Goal: Task Accomplishment & Management: Complete application form

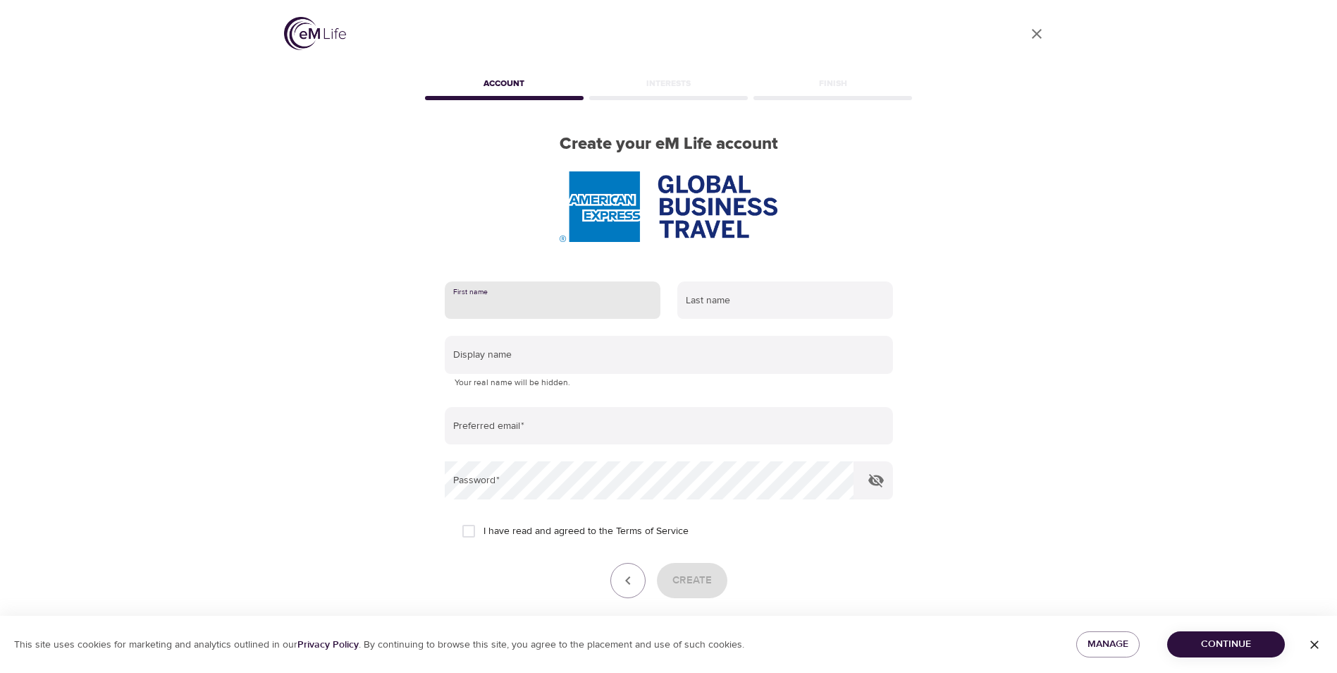
click at [536, 294] on input "text" at bounding box center [553, 300] width 216 height 38
type input "[PERSON_NAME]"
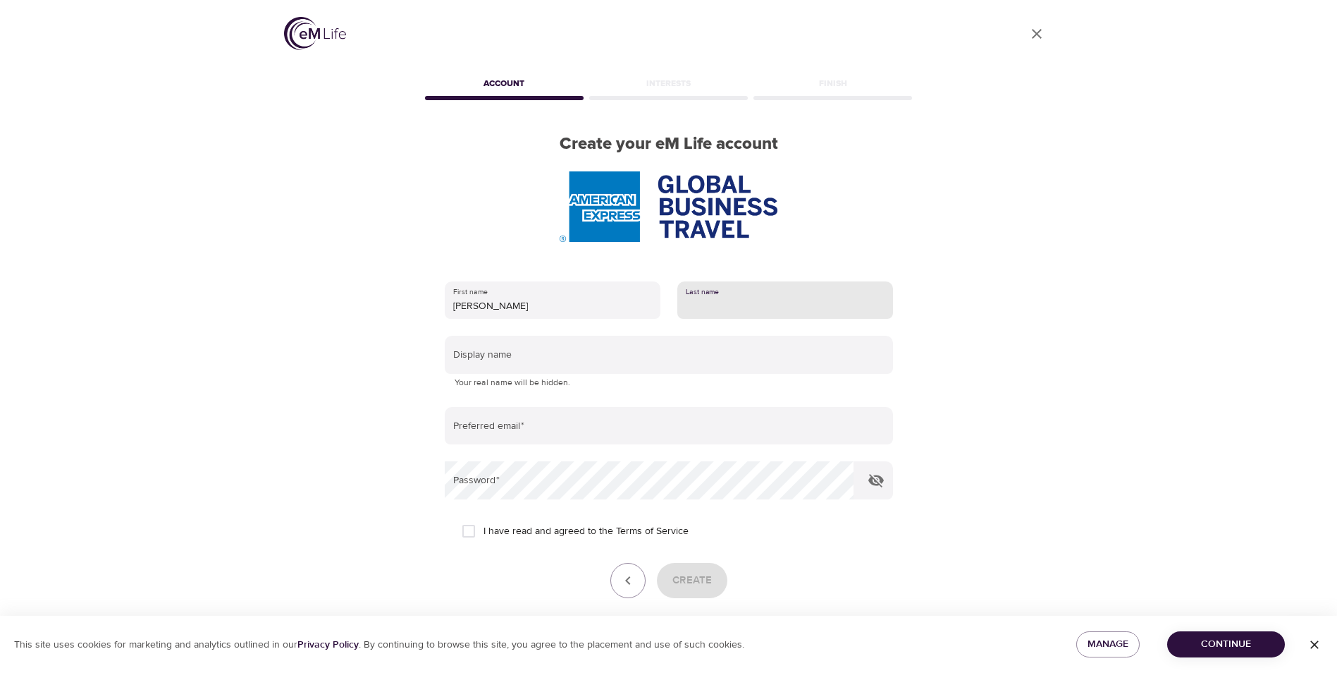
click at [699, 307] on input "text" at bounding box center [786, 300] width 216 height 38
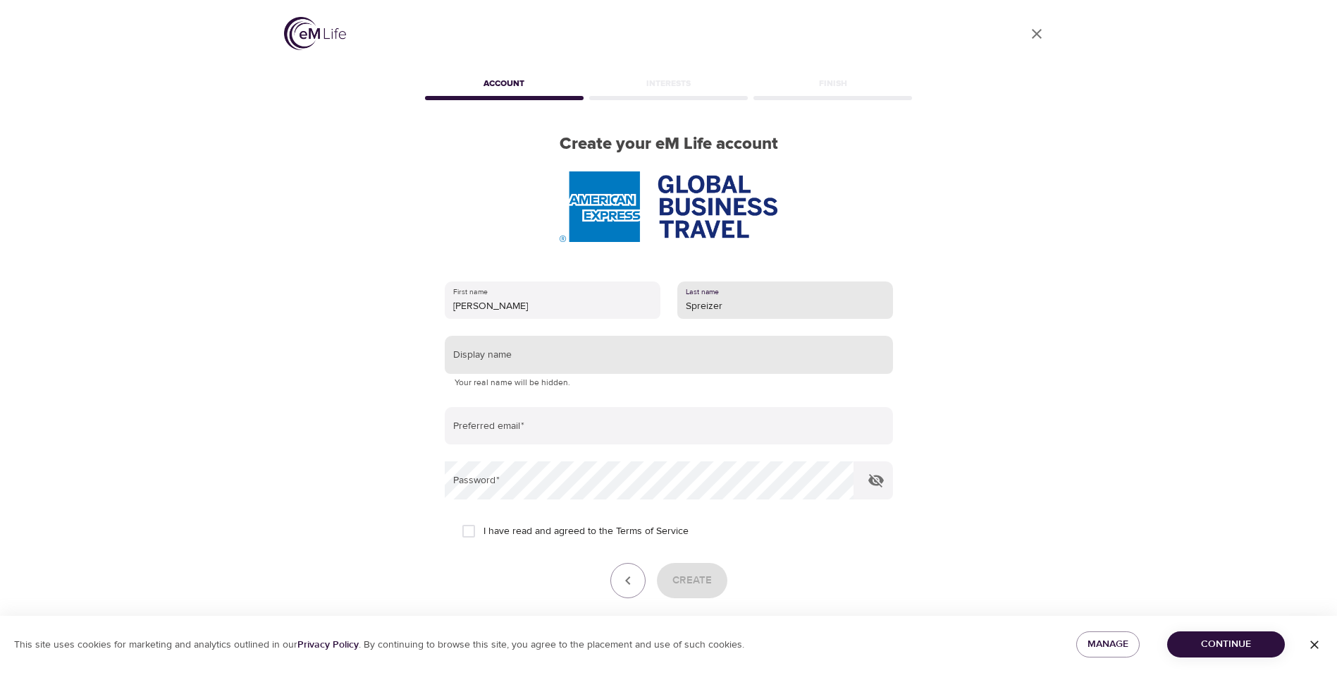
type input "Spreizer"
click at [594, 359] on input "text" at bounding box center [669, 355] width 448 height 38
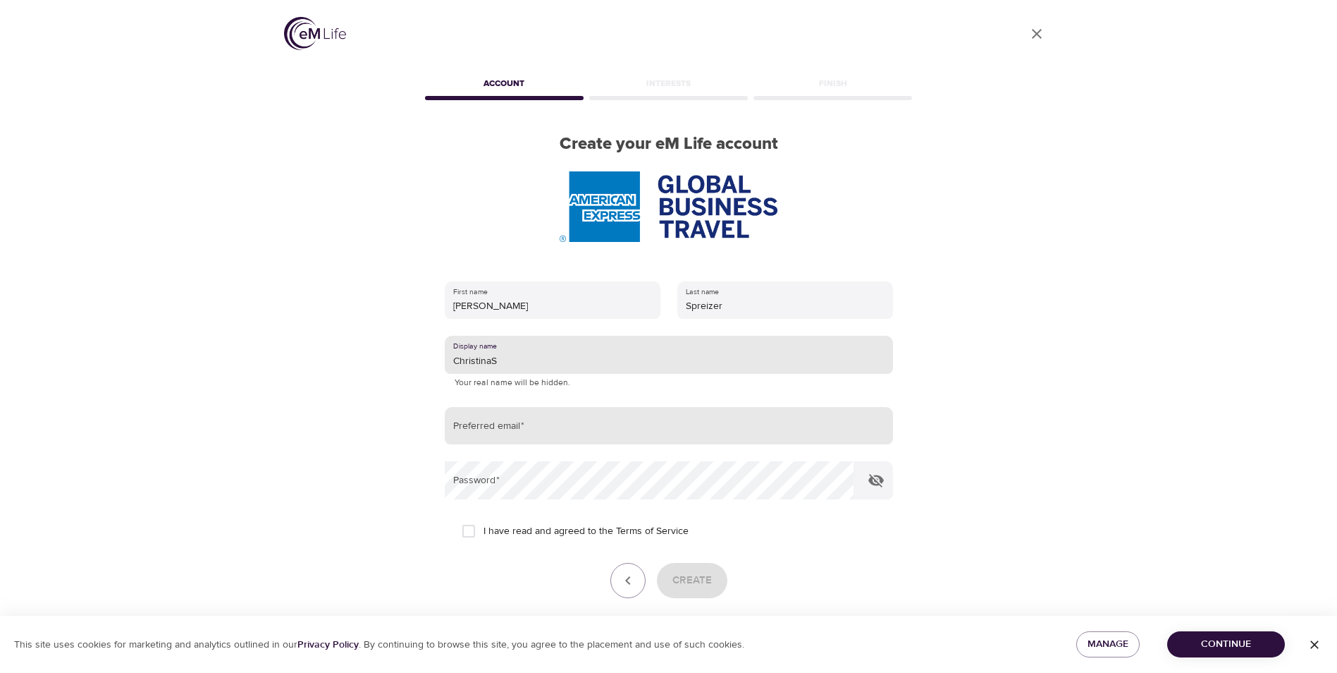
type input "ChristinaS"
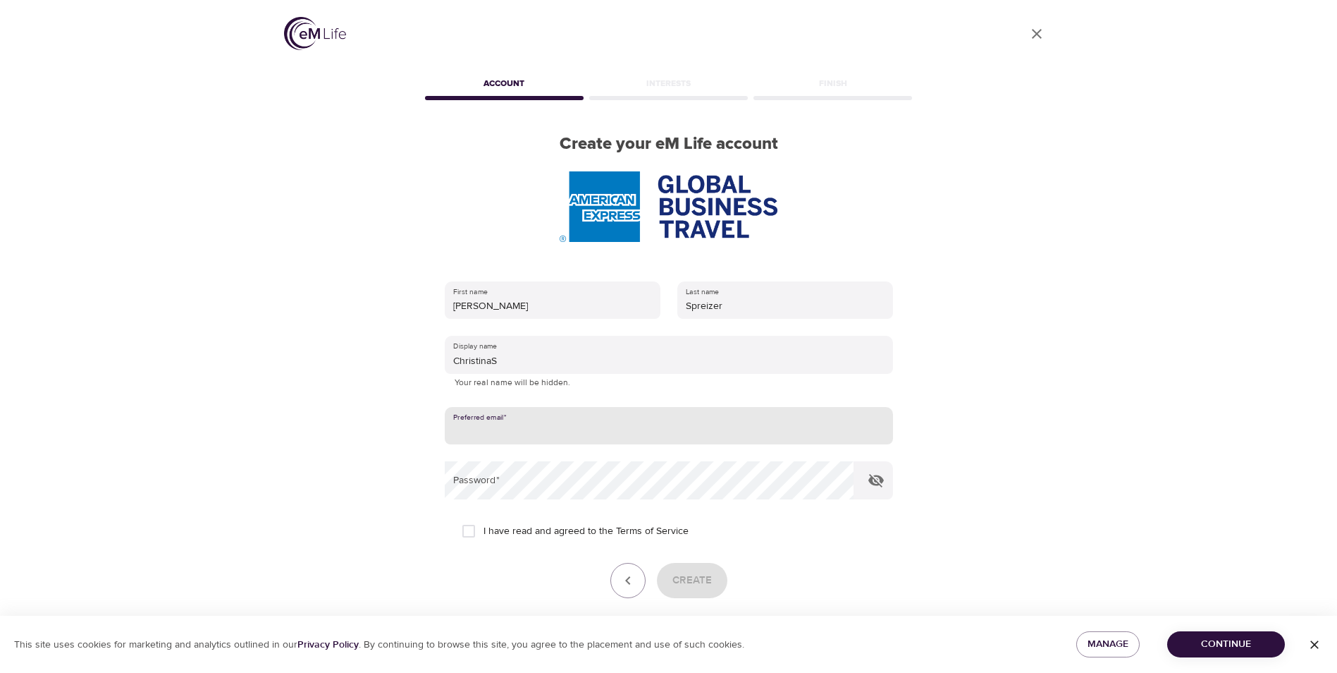
click at [578, 422] on input "email" at bounding box center [669, 426] width 448 height 38
type input "[PERSON_NAME][EMAIL_ADDRESS][DOMAIN_NAME]"
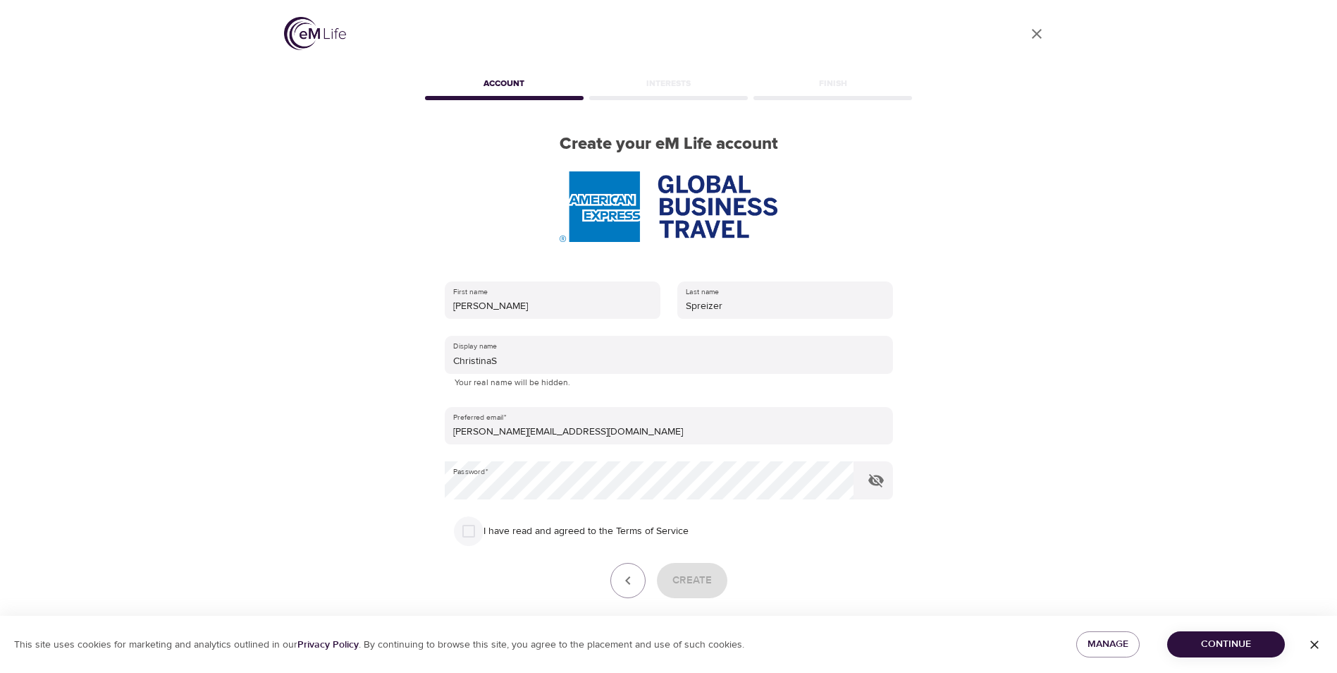
click at [472, 531] on input "I have read and agreed to the Terms of Service" at bounding box center [469, 531] width 30 height 30
checkbox input "true"
click at [685, 590] on button "Create" at bounding box center [692, 580] width 70 height 35
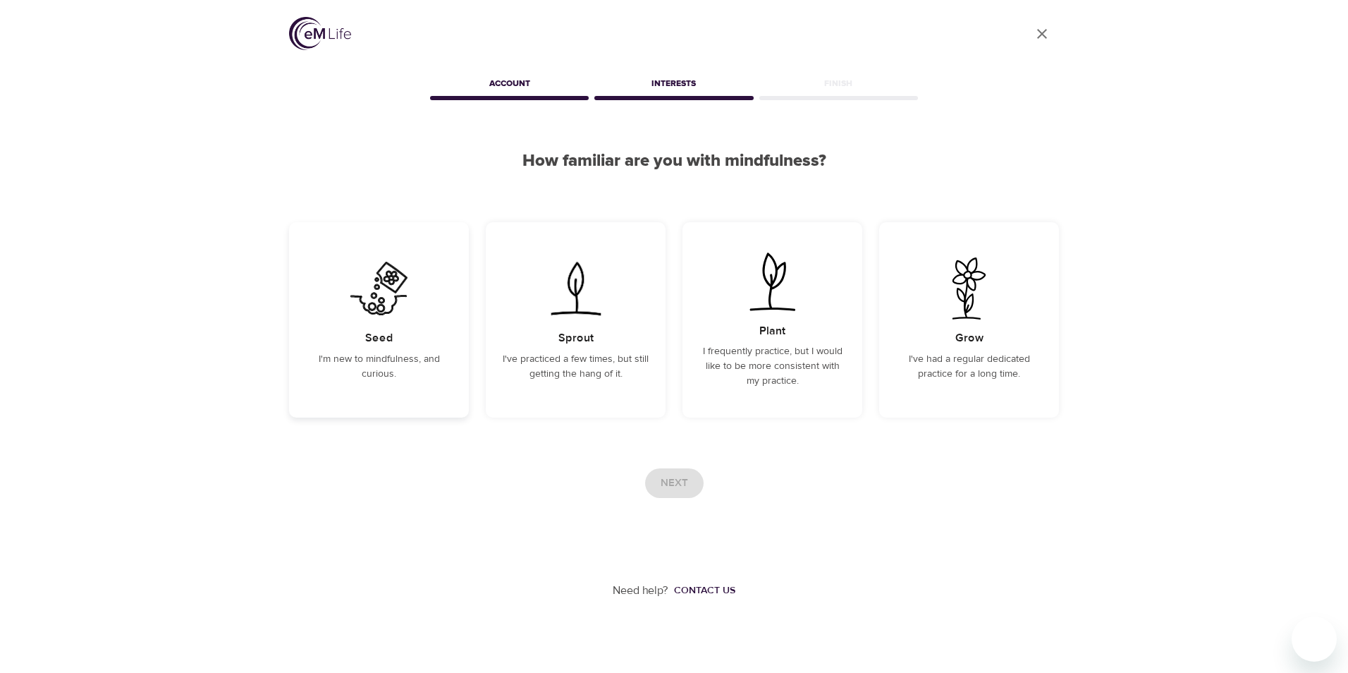
click at [376, 331] on h5 "Seed" at bounding box center [379, 338] width 28 height 15
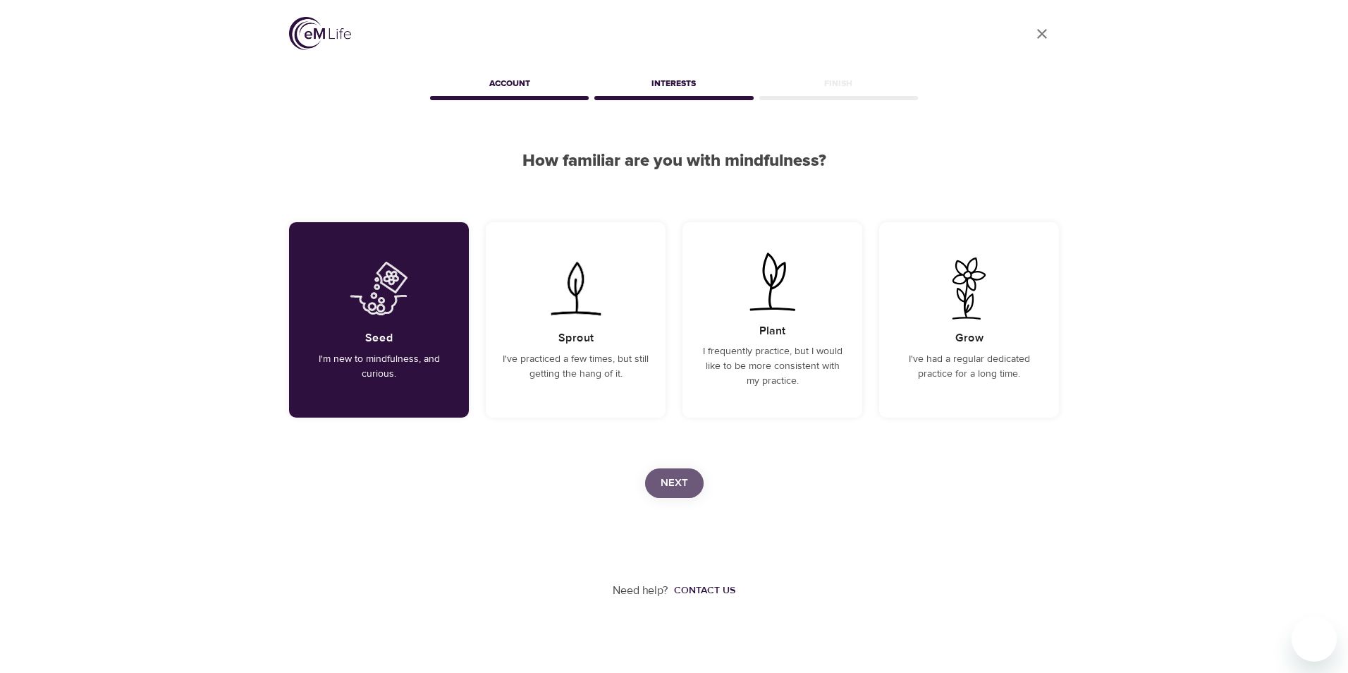
click at [666, 492] on button "Next" at bounding box center [674, 483] width 59 height 30
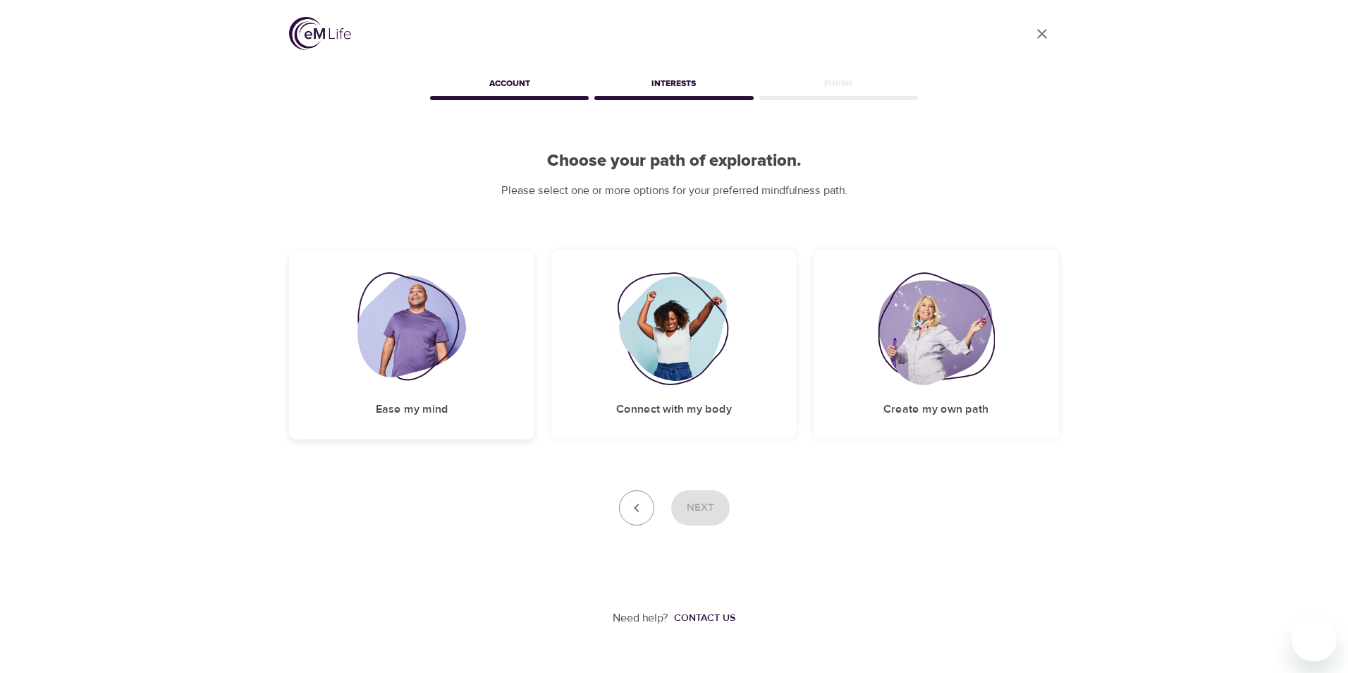
click at [424, 301] on img at bounding box center [411, 328] width 109 height 113
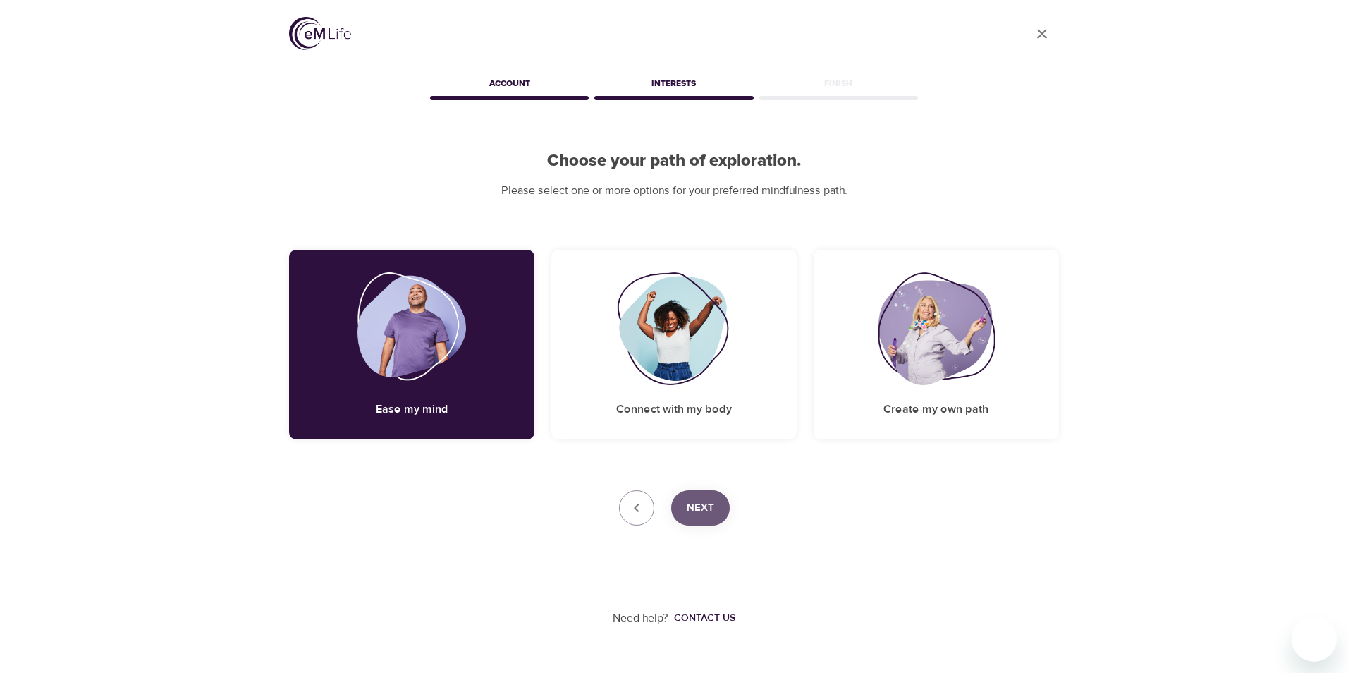
click at [708, 509] on span "Next" at bounding box center [700, 507] width 27 height 18
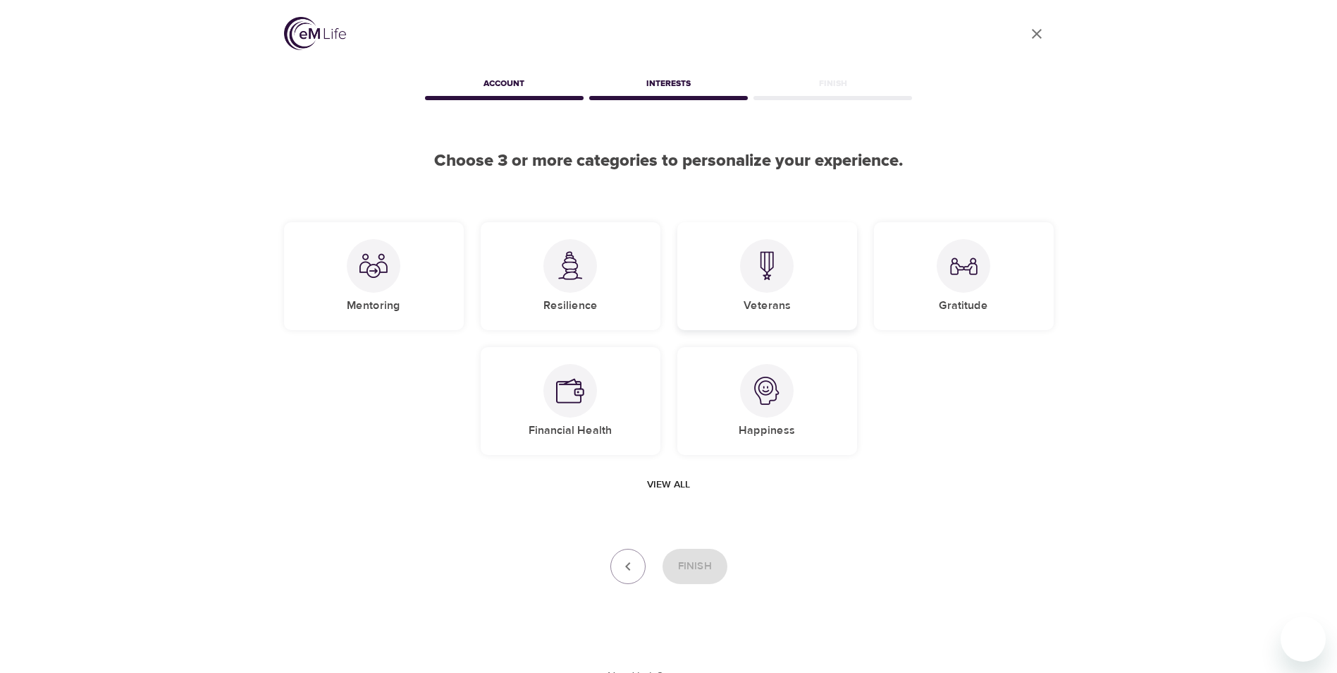
click at [761, 278] on img at bounding box center [767, 265] width 28 height 29
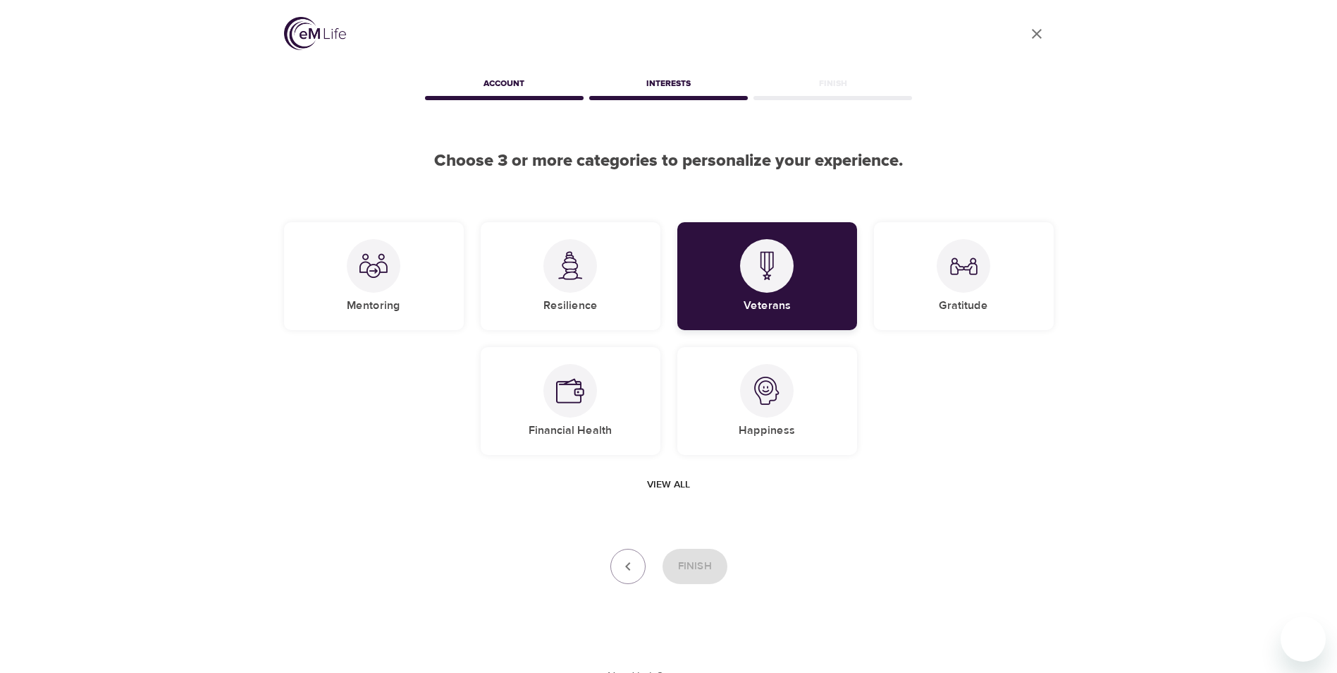
click at [761, 278] on img at bounding box center [767, 265] width 28 height 29
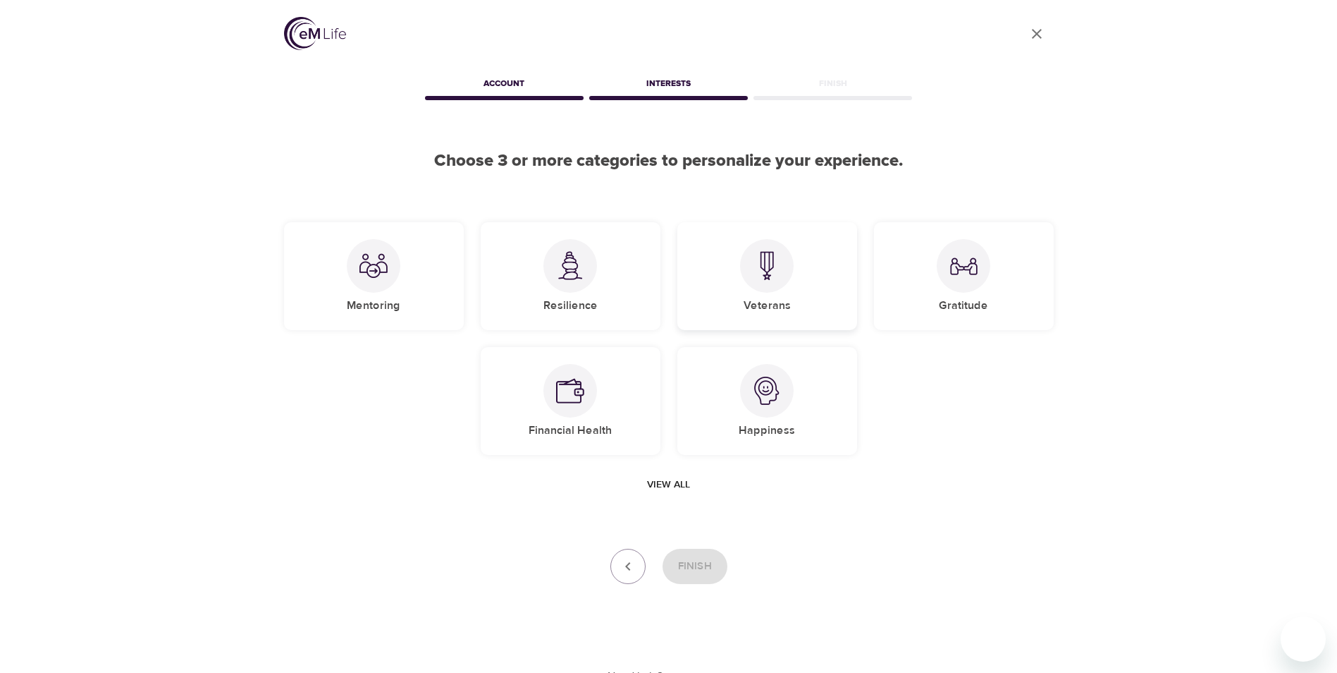
click at [777, 309] on h5 "Veterans" at bounding box center [767, 305] width 47 height 15
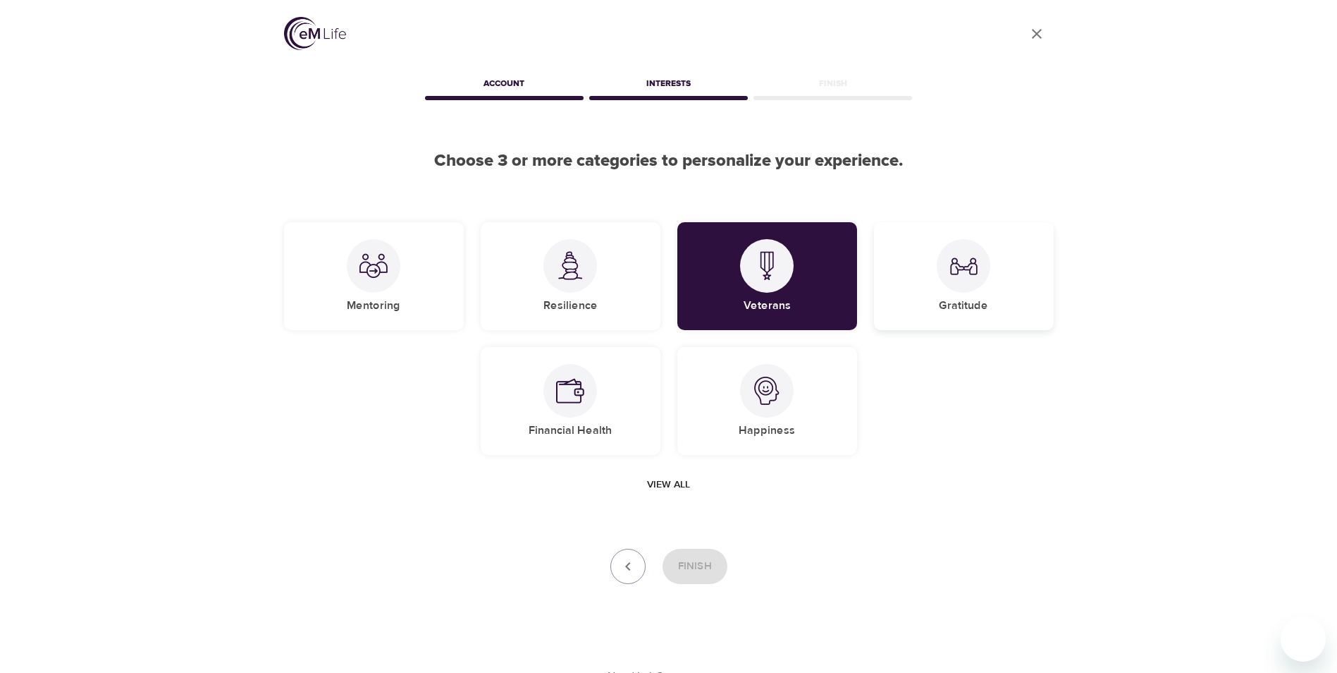
click at [969, 270] on img at bounding box center [964, 266] width 28 height 28
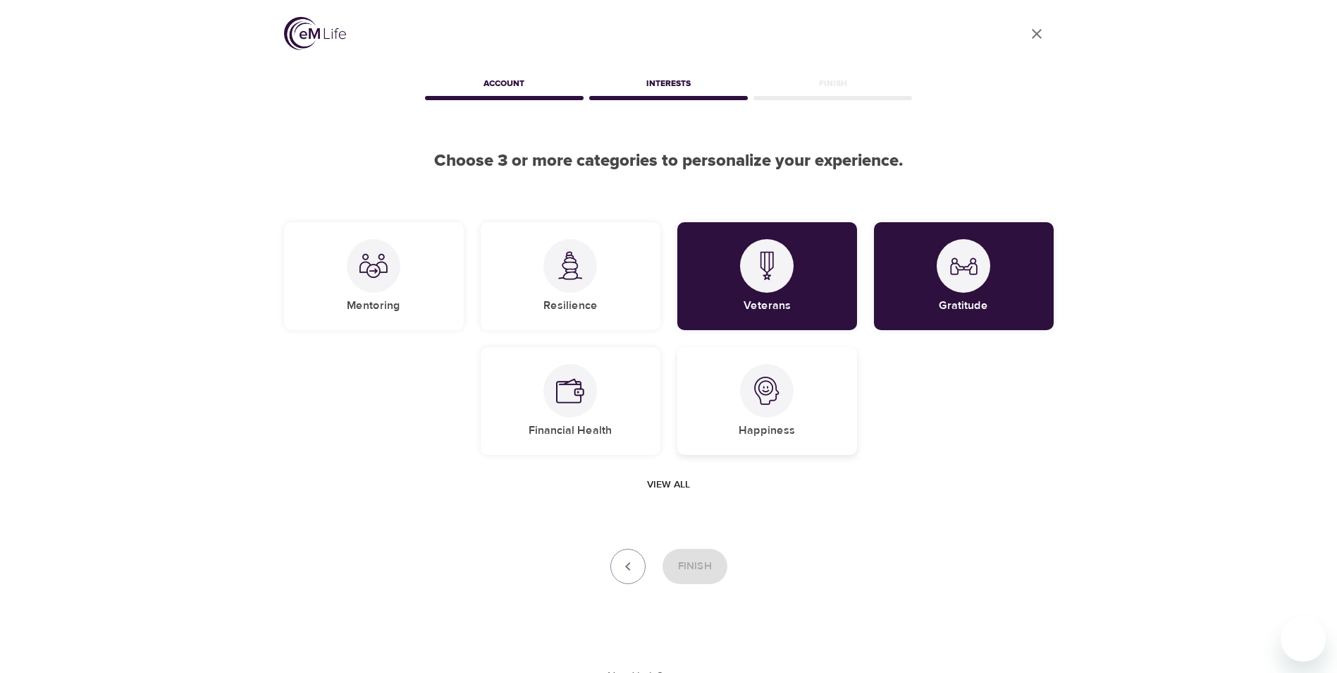
click at [775, 403] on img at bounding box center [767, 390] width 28 height 28
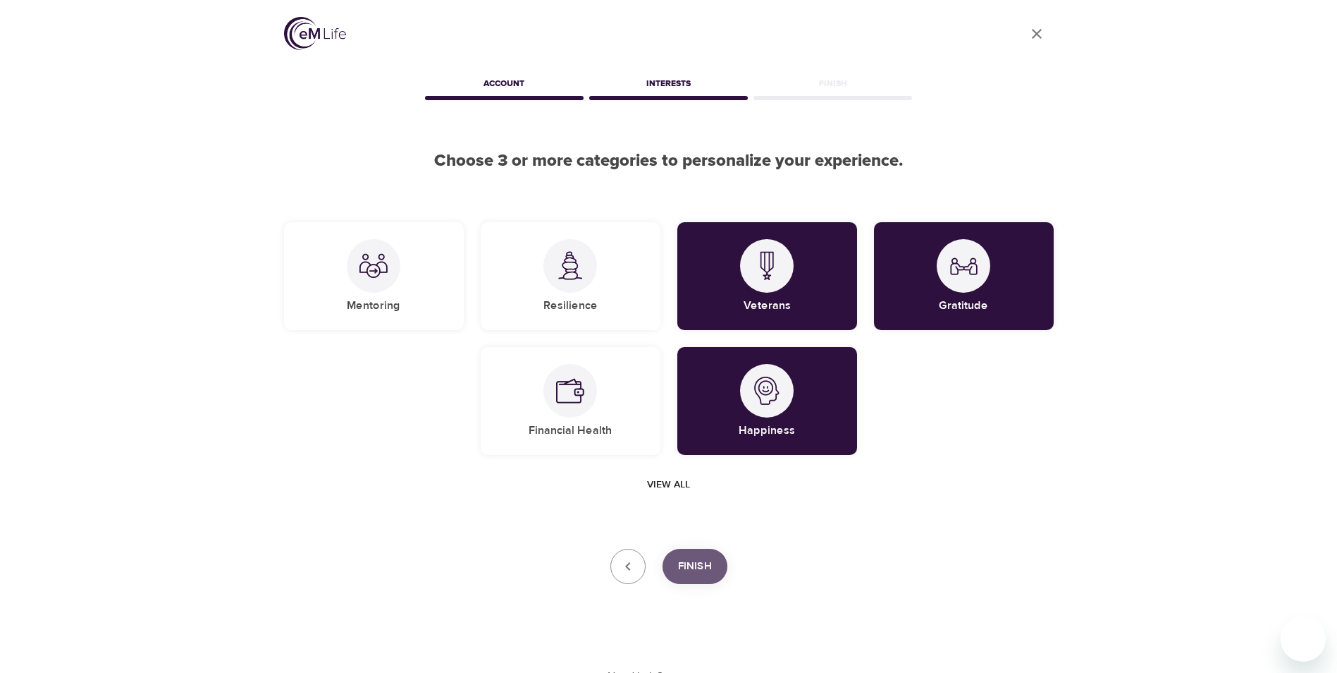
click at [687, 554] on button "Finish" at bounding box center [695, 565] width 65 height 35
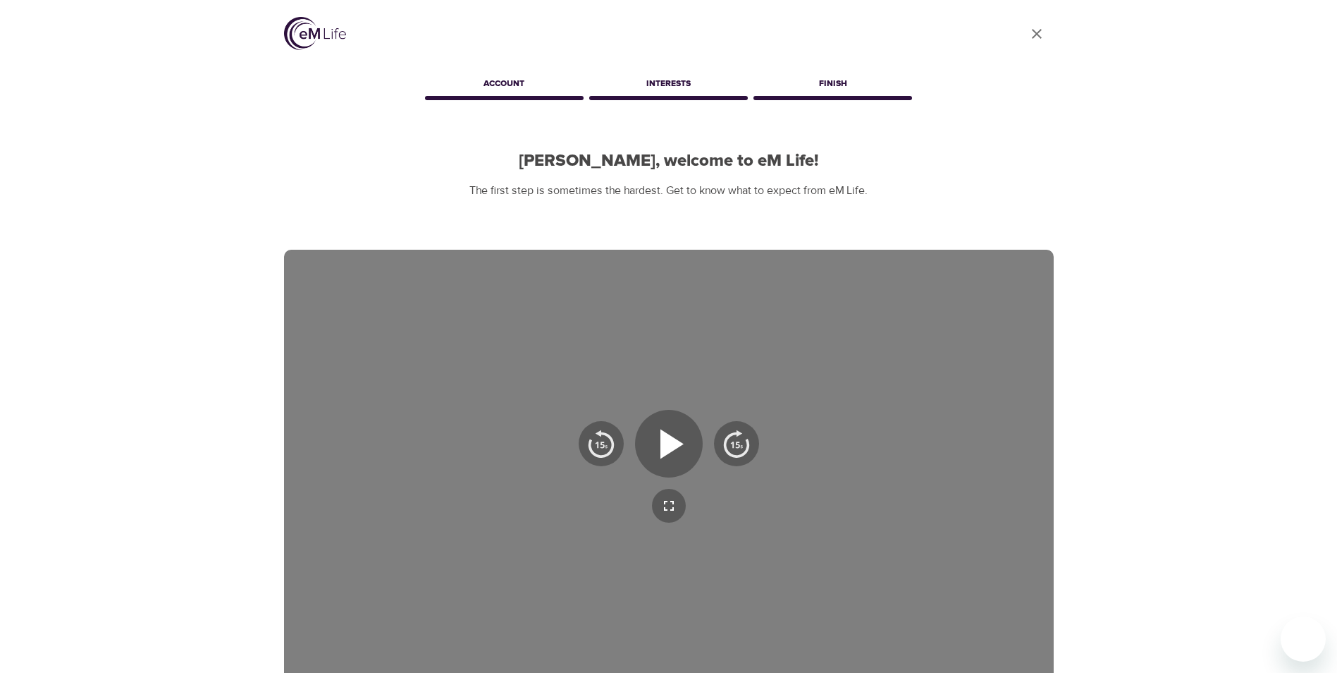
click at [1200, 266] on div "User Profile Account Interests Finish [PERSON_NAME], welcome to eM Life! The fi…" at bounding box center [668, 434] width 1337 height 869
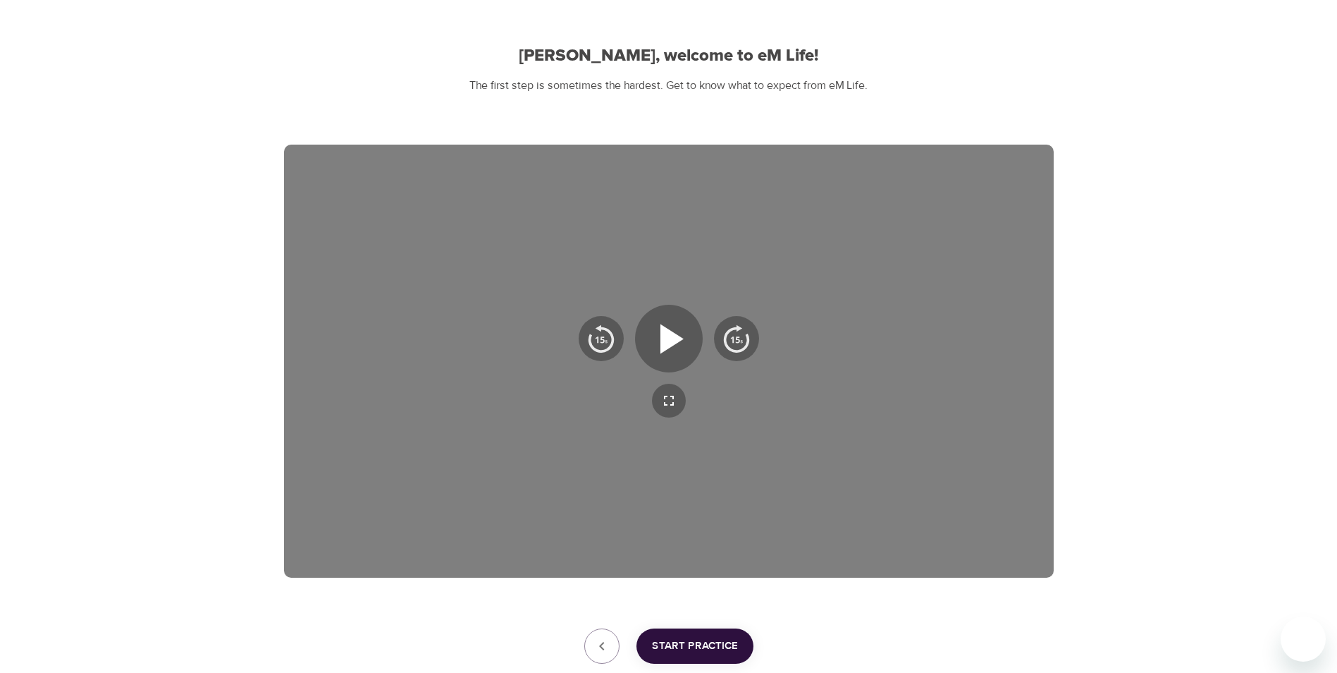
scroll to position [106, 0]
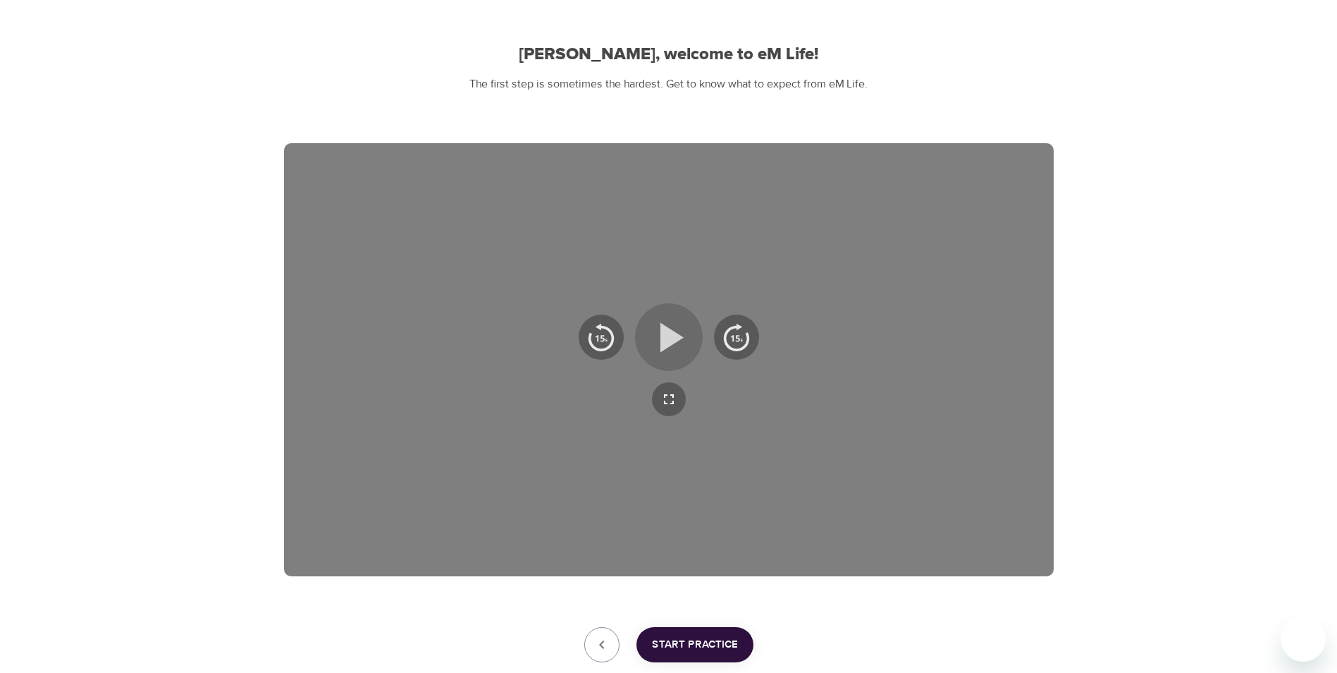
click at [673, 335] on icon "button" at bounding box center [672, 337] width 23 height 30
